Goal: Transaction & Acquisition: Register for event/course

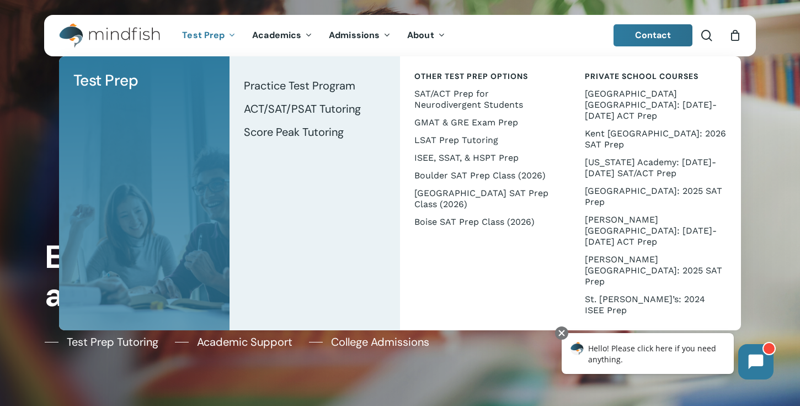
click at [220, 34] on span "Test Prep" at bounding box center [203, 35] width 42 height 12
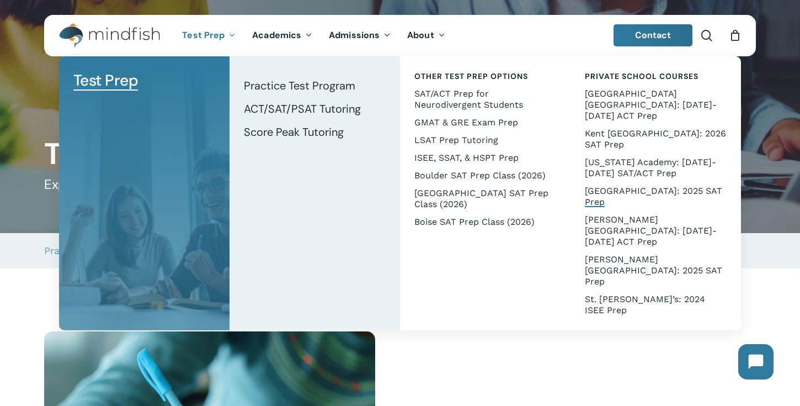
click at [604, 185] on span "[GEOGRAPHIC_DATA]: 2025 SAT Prep" at bounding box center [653, 196] width 137 height 22
